Goal: Information Seeking & Learning: Learn about a topic

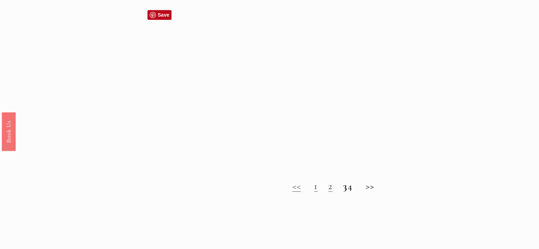
scroll to position [567, 0]
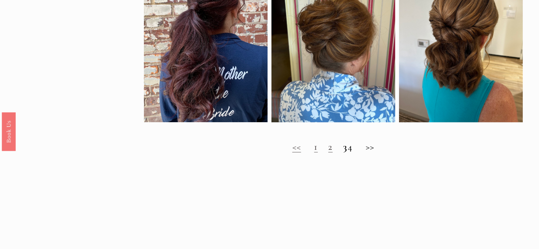
click at [328, 153] on link "2" at bounding box center [330, 147] width 4 height 12
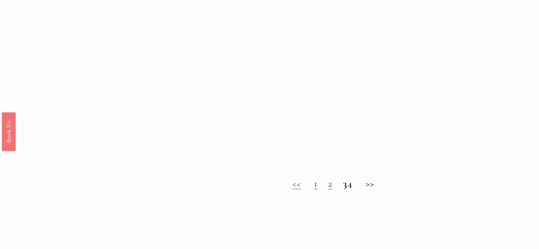
scroll to position [638, 0]
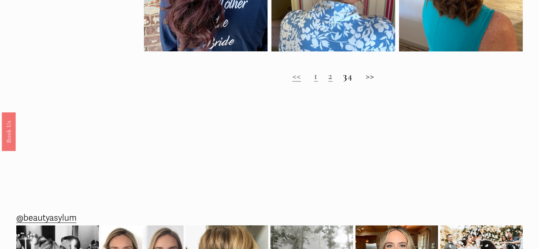
click at [343, 82] on strong "3" at bounding box center [345, 76] width 4 height 12
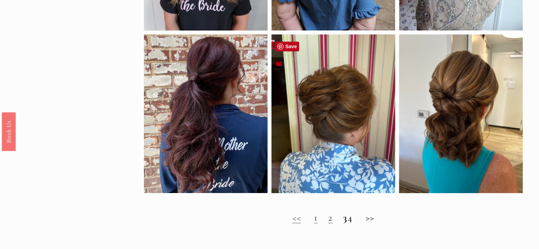
scroll to position [602, 0]
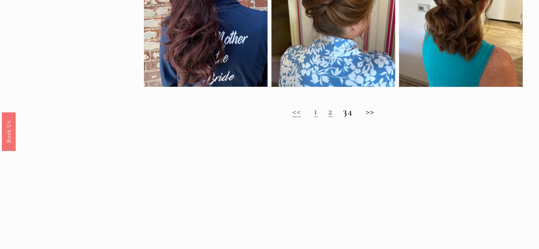
click at [354, 117] on h2 "<< 1 2 3 4 >>" at bounding box center [333, 112] width 379 height 12
click at [357, 117] on h2 "<< 1 2 3 4 >>" at bounding box center [333, 112] width 379 height 12
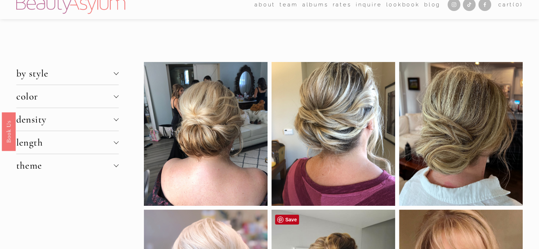
scroll to position [0, 0]
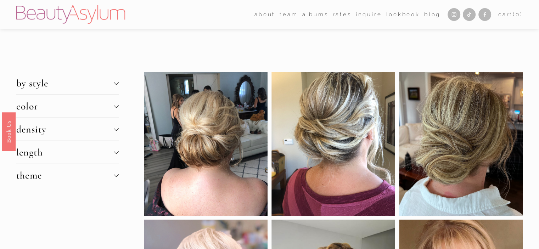
click at [116, 83] on div at bounding box center [116, 82] width 5 height 5
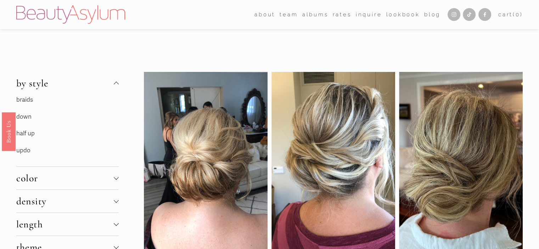
click at [26, 151] on link "updo" at bounding box center [23, 150] width 14 height 7
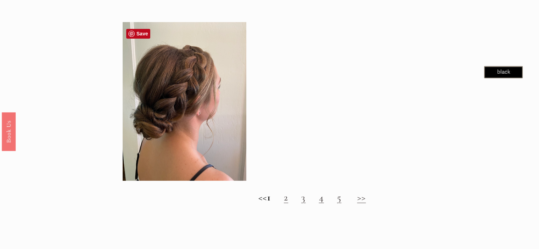
scroll to position [780, 0]
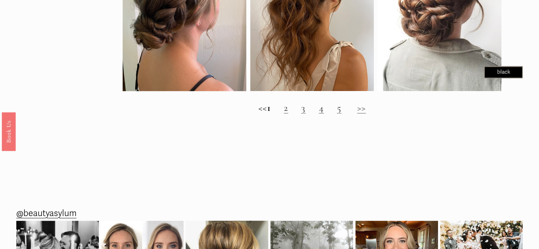
click at [366, 113] on link ">>" at bounding box center [361, 108] width 9 height 12
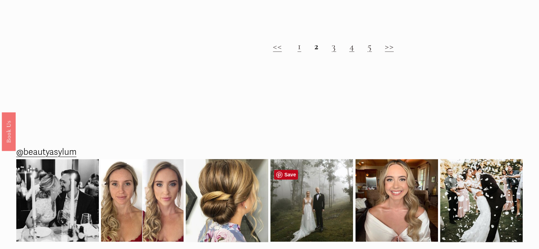
scroll to position [673, 0]
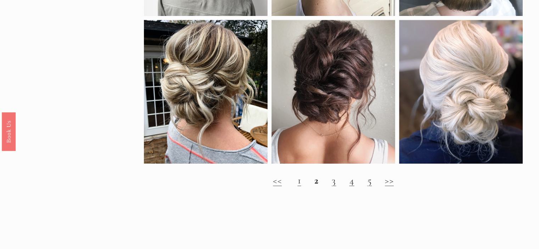
click at [334, 186] on link "3" at bounding box center [334, 180] width 4 height 12
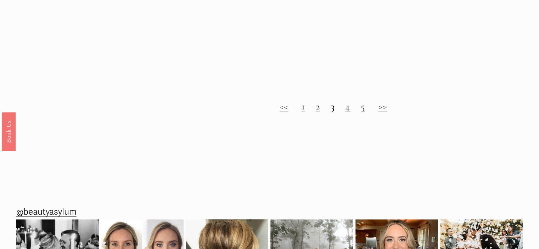
scroll to position [851, 0]
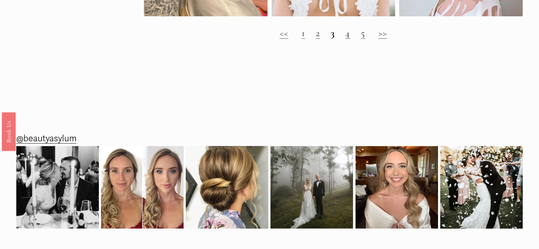
click at [364, 39] on link "5" at bounding box center [363, 33] width 4 height 12
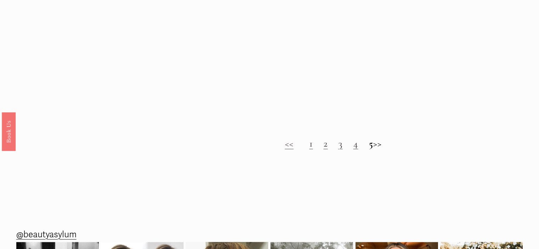
scroll to position [709, 0]
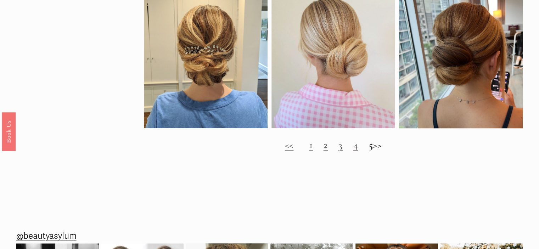
click at [385, 151] on h2 "<< 1 2 3 4 5 >>" at bounding box center [333, 145] width 379 height 12
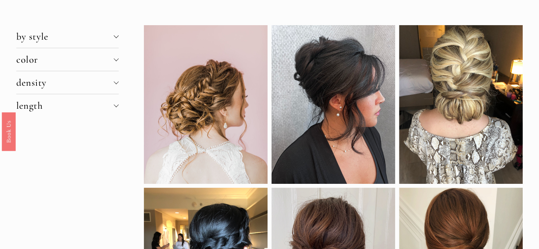
scroll to position [0, 0]
